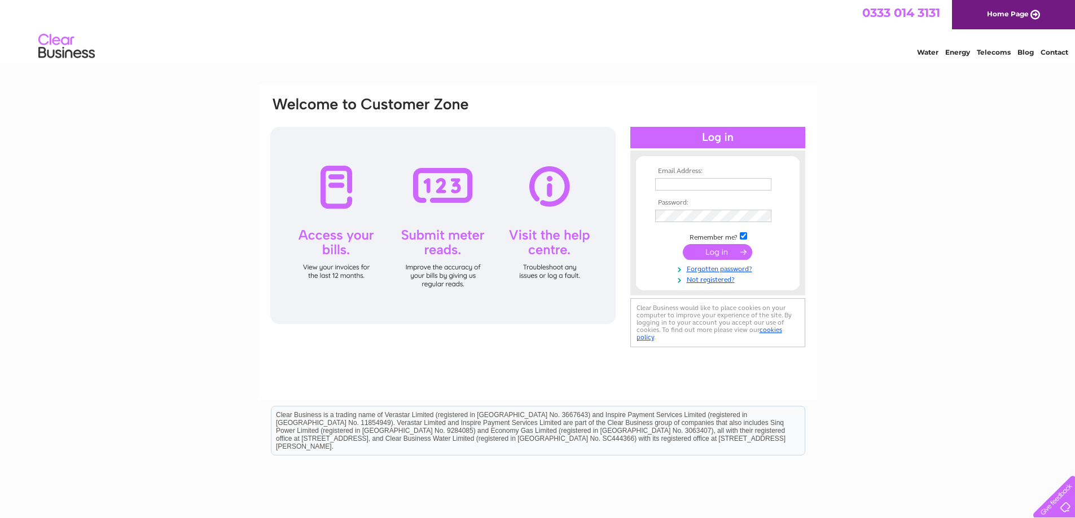
type input "accounts@modular-interiors.co.uk"
click at [719, 252] on input "submit" at bounding box center [717, 252] width 69 height 16
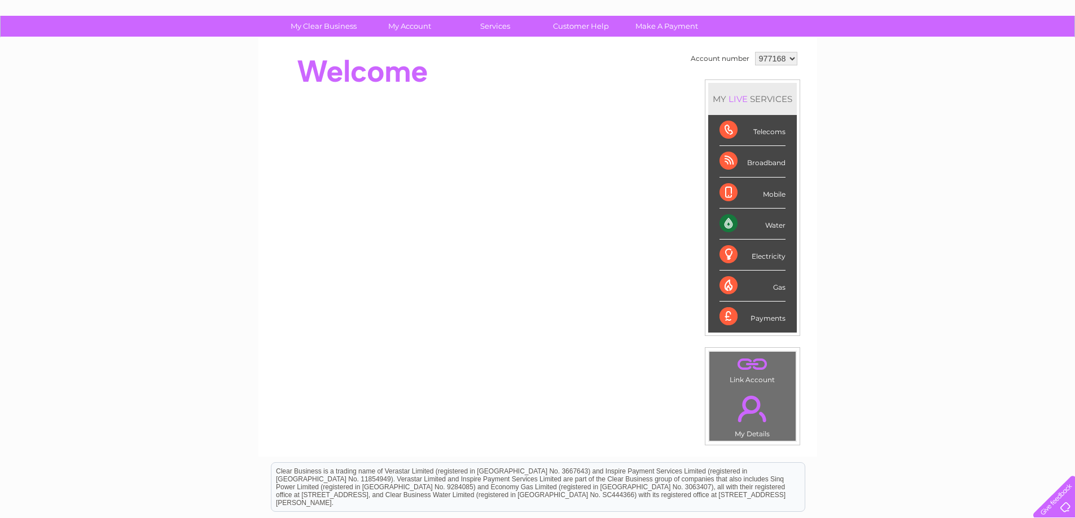
scroll to position [39, 0]
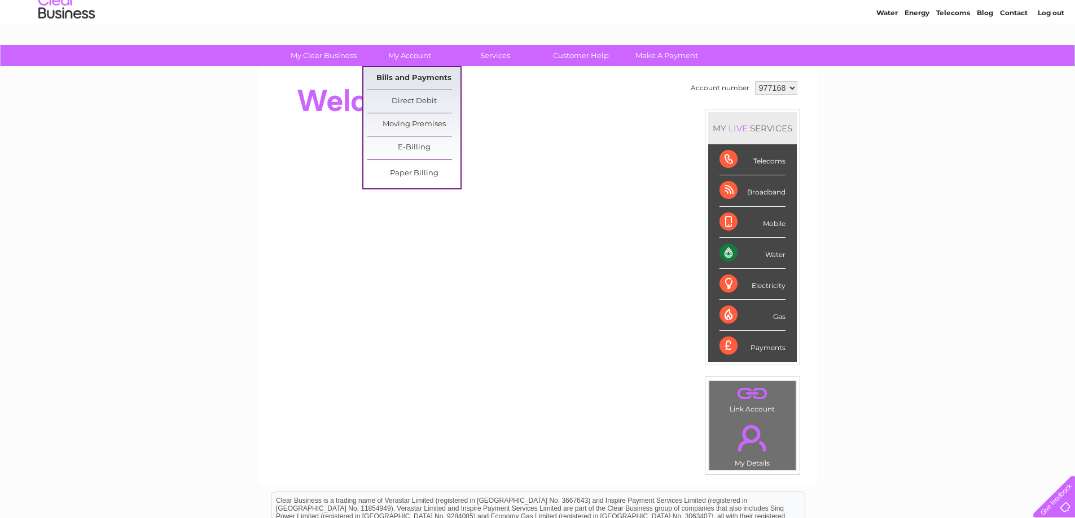
click at [416, 76] on link "Bills and Payments" at bounding box center [413, 78] width 93 height 23
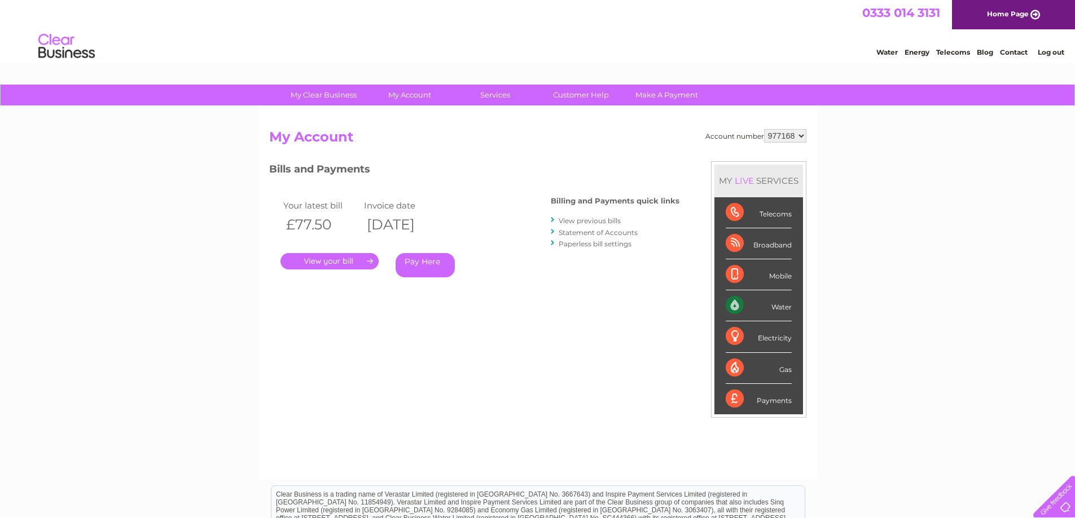
click at [350, 254] on link "." at bounding box center [329, 261] width 98 height 16
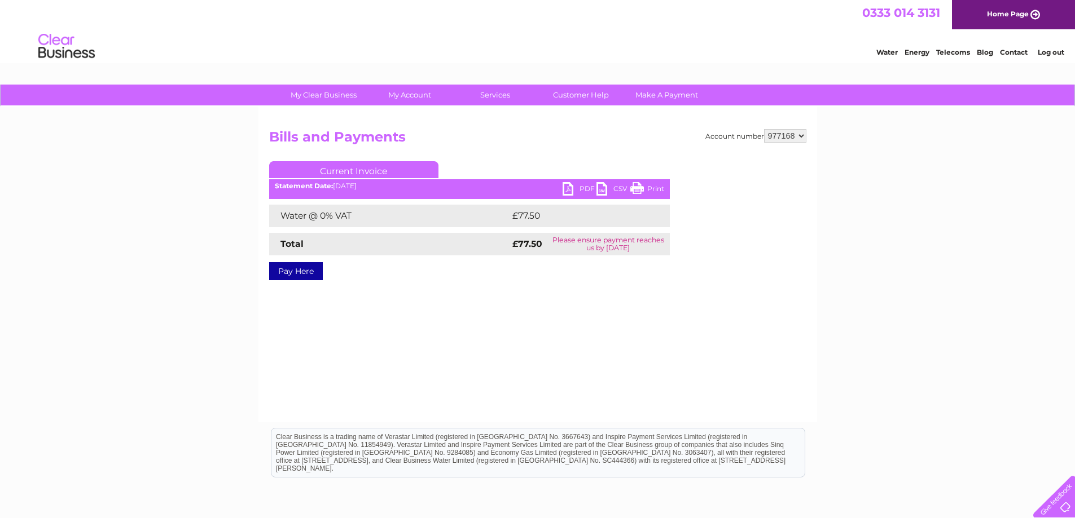
drag, startPoint x: 634, startPoint y: 191, endPoint x: 868, endPoint y: 15, distance: 292.5
click at [634, 191] on link "Print" at bounding box center [647, 190] width 34 height 16
click at [566, 186] on link "PDF" at bounding box center [579, 190] width 34 height 16
